Goal: Transaction & Acquisition: Download file/media

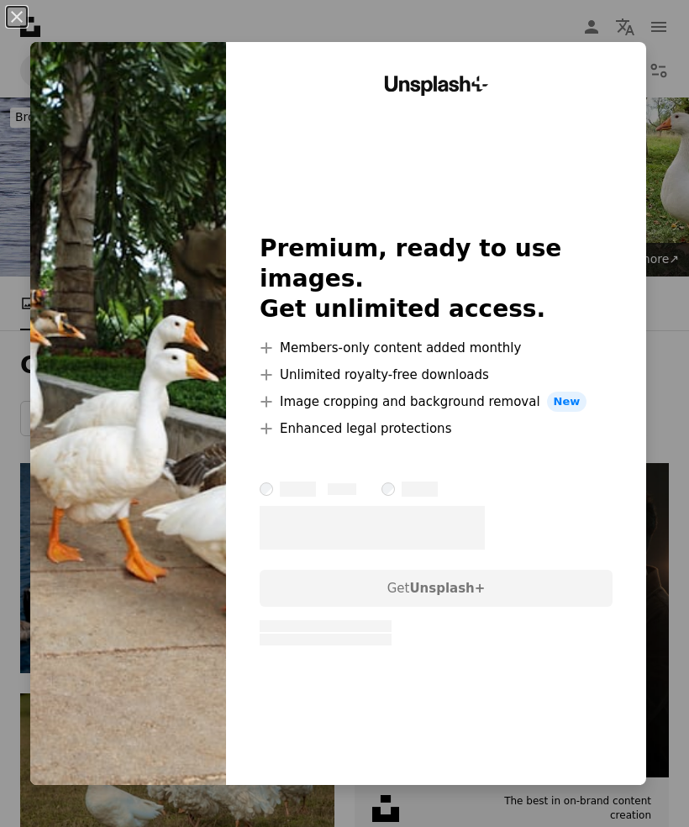
scroll to position [674, 0]
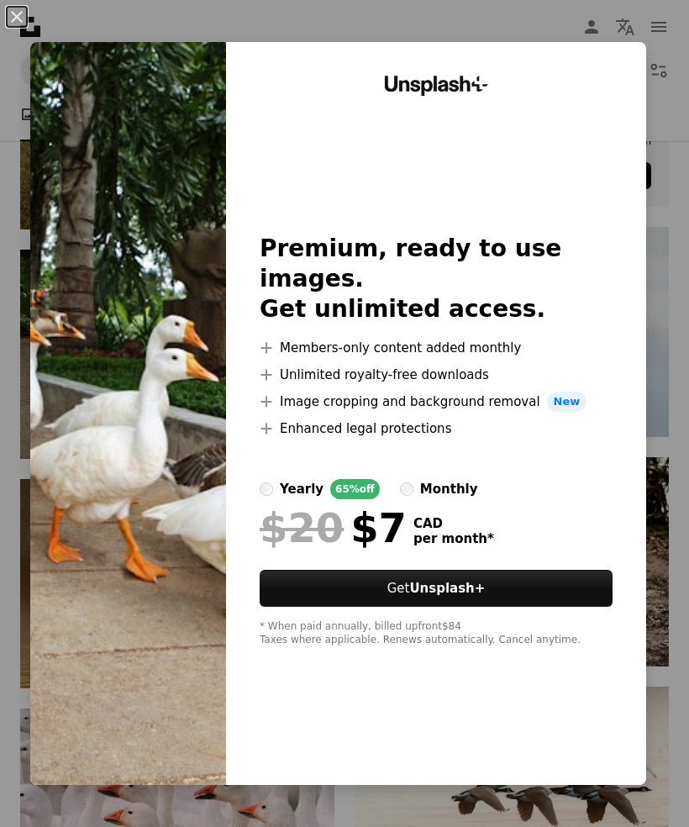
click at [8, 20] on button "An X shape" at bounding box center [17, 17] width 20 height 20
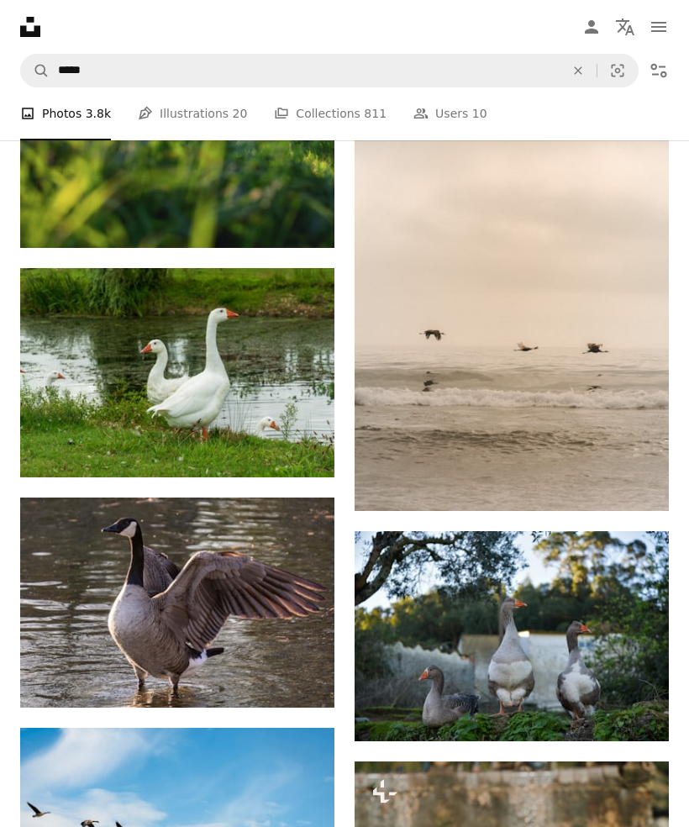
scroll to position [2239, 0]
click at [292, 677] on link "Arrow pointing down" at bounding box center [301, 677] width 34 height 27
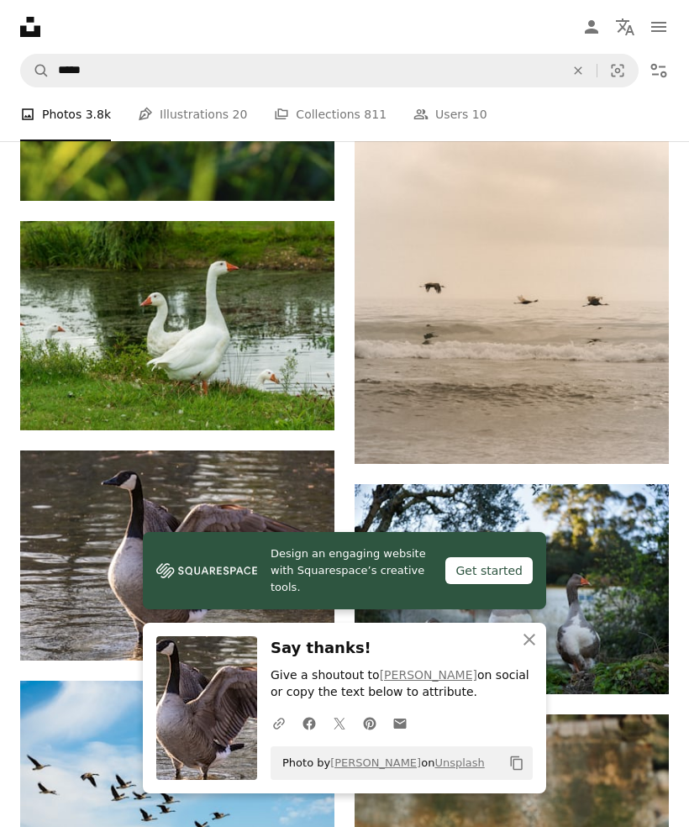
click at [521, 650] on icon "An X shape" at bounding box center [529, 639] width 20 height 20
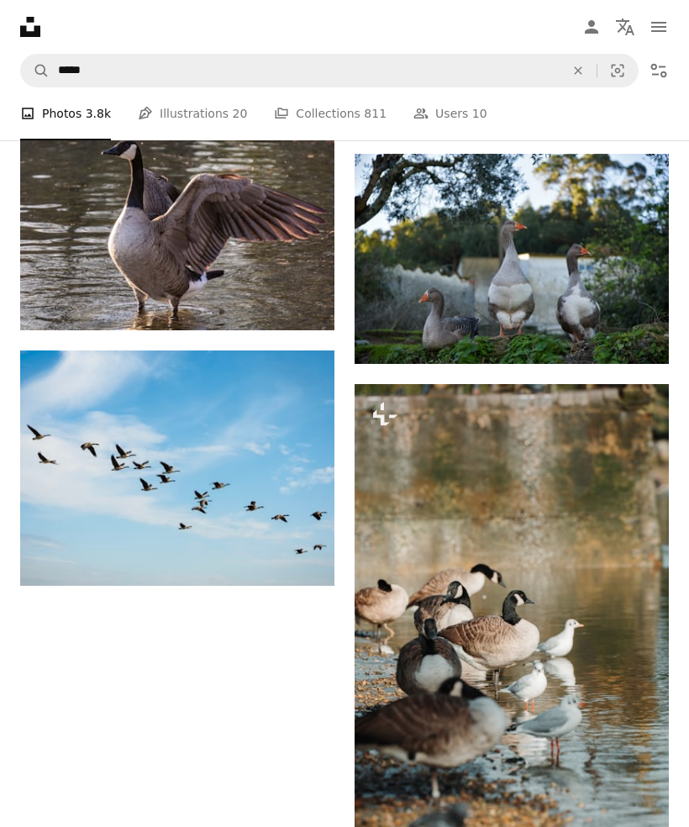
scroll to position [2617, 0]
click at [538, 665] on img at bounding box center [512, 619] width 314 height 471
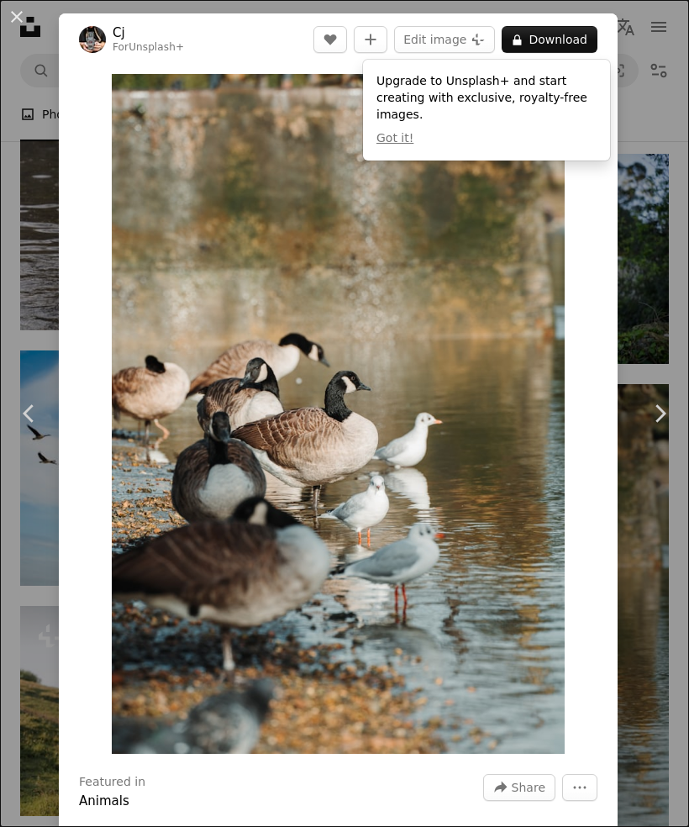
click at [566, 44] on button "A lock Download" at bounding box center [550, 39] width 96 height 27
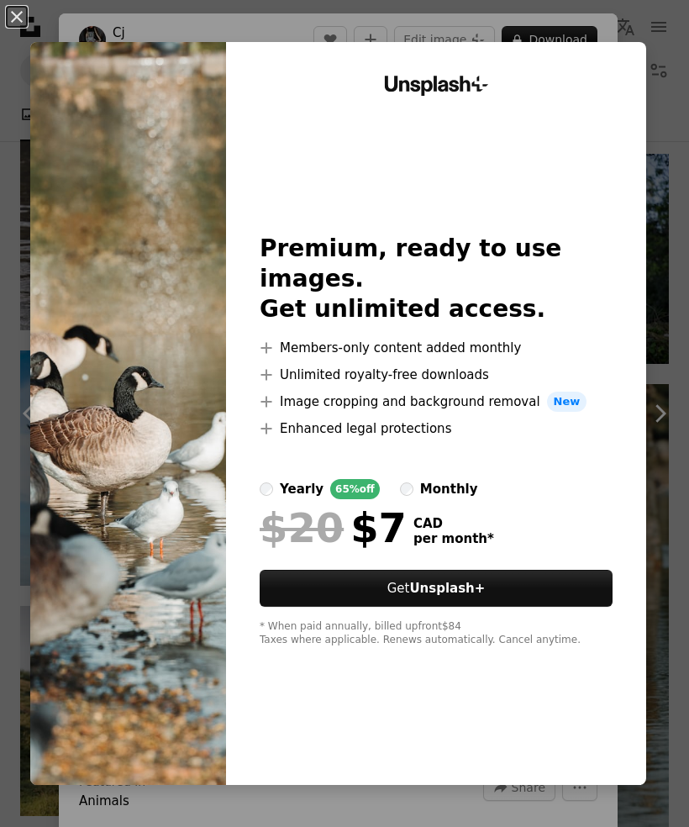
click at [18, 21] on button "An X shape" at bounding box center [17, 17] width 20 height 20
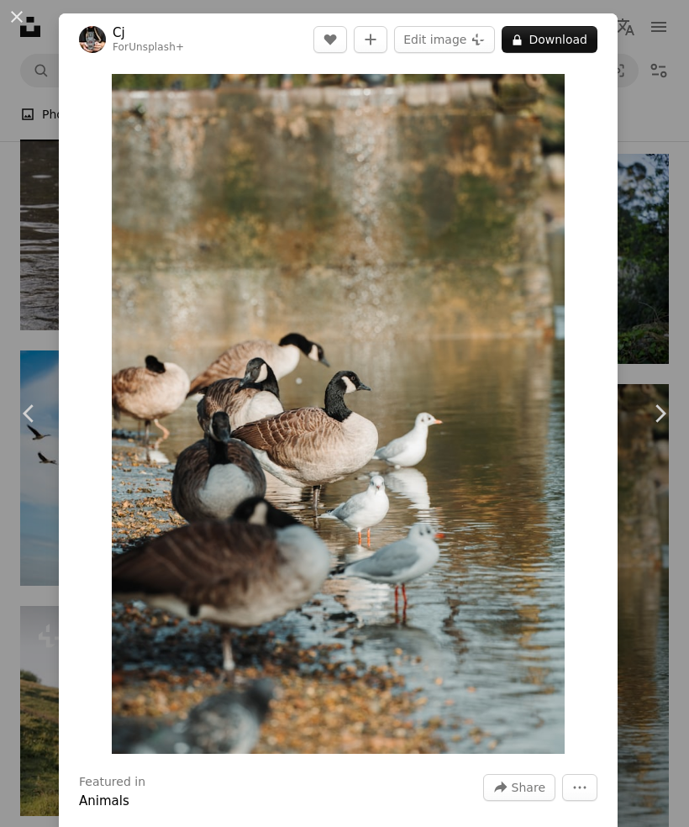
click at [18, 15] on button "An X shape" at bounding box center [17, 17] width 20 height 20
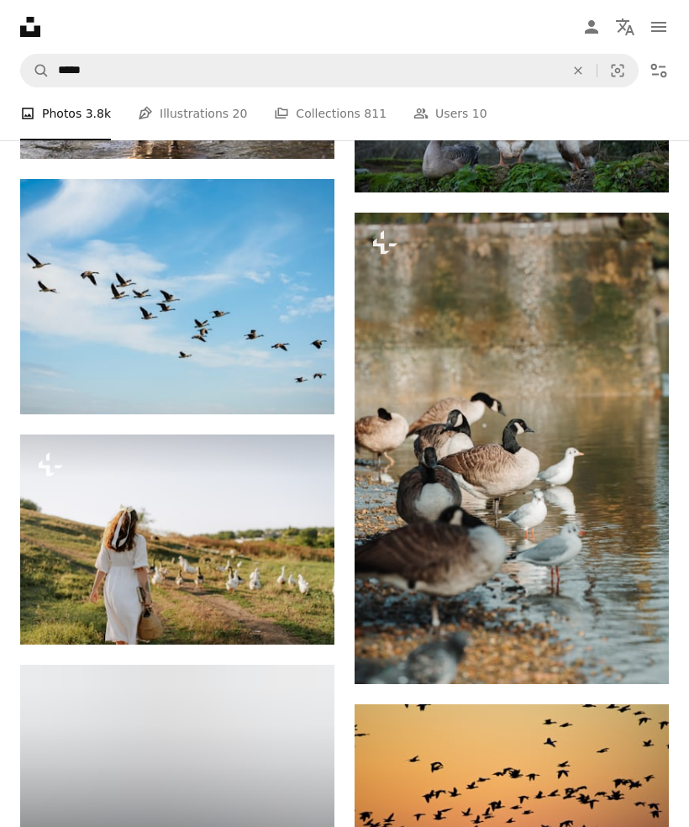
scroll to position [2774, 0]
